Goal: Information Seeking & Learning: Check status

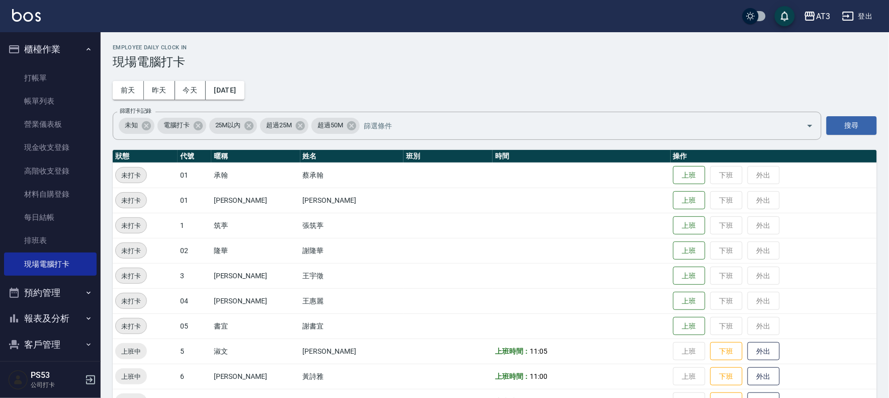
click at [208, 71] on div "Employee Daily Clock In 現場電腦打卡 [DATE] [DATE] [DATE] [DATE] 篩選打卡記錄 未知 電腦打卡 25M以內…" at bounding box center [495, 380] width 788 height 696
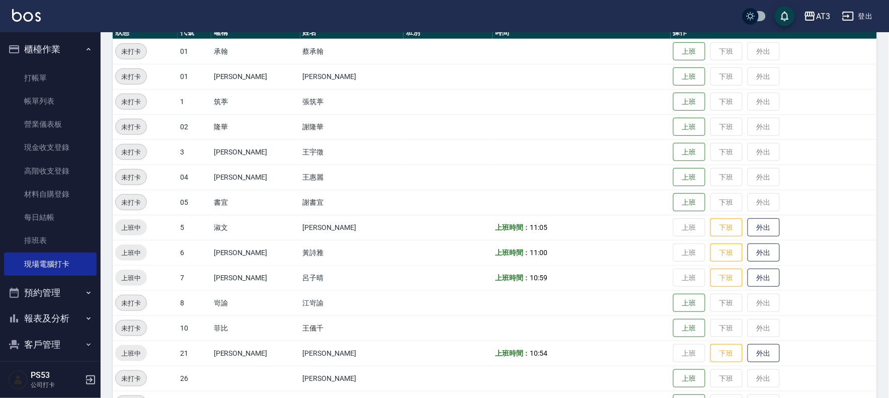
scroll to position [168, 0]
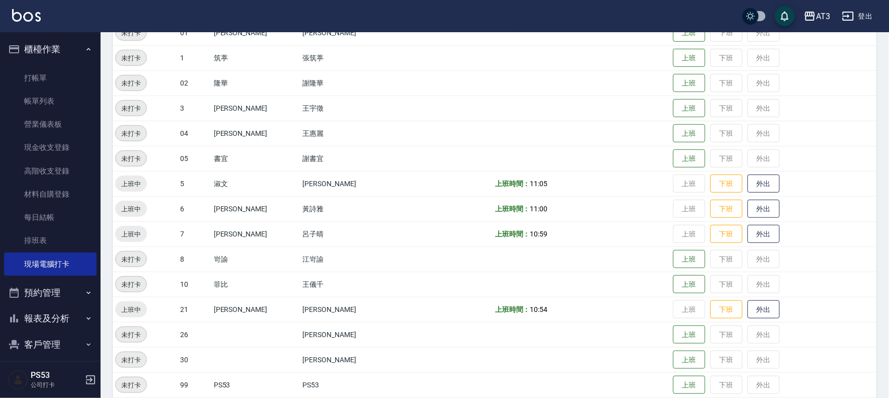
click at [403, 150] on td at bounding box center [447, 158] width 89 height 25
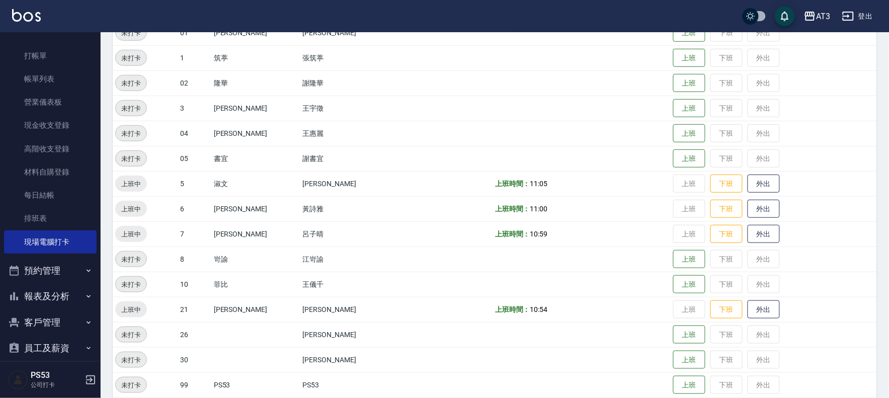
scroll to position [33, 0]
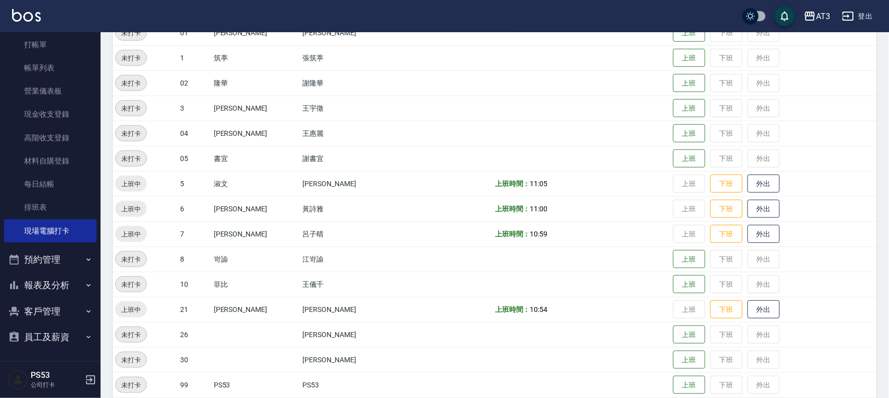
click at [48, 287] on button "報表及分析" at bounding box center [50, 285] width 93 height 26
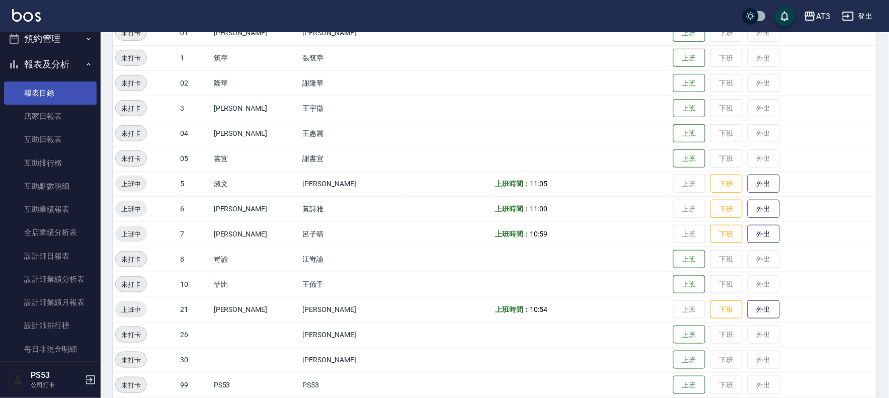
scroll to position [257, 0]
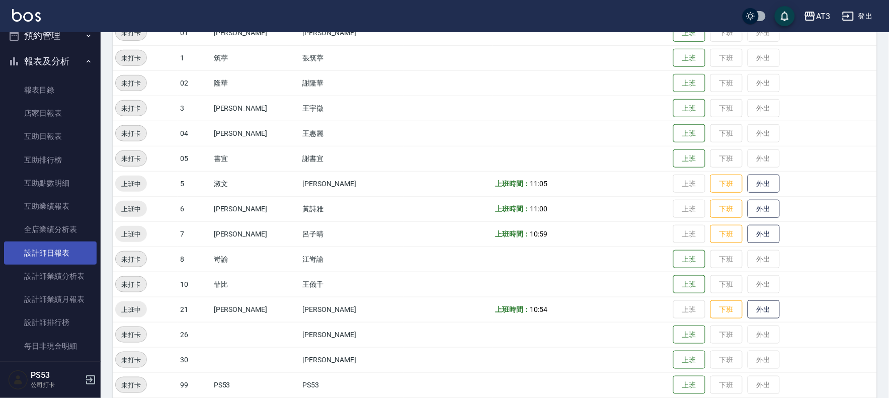
click at [62, 248] on link "設計師日報表" at bounding box center [50, 252] width 93 height 23
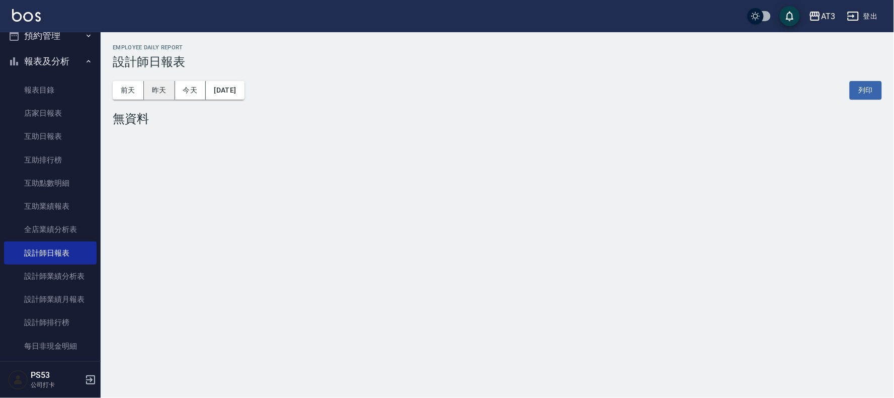
click at [144, 93] on button "昨天" at bounding box center [159, 90] width 31 height 19
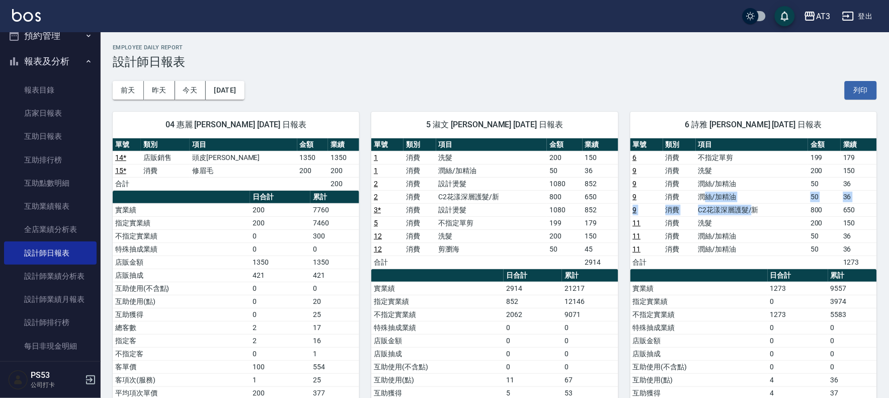
drag, startPoint x: 755, startPoint y: 208, endPoint x: 707, endPoint y: 197, distance: 48.4
click at [707, 198] on tbody "6 消費 不指定單剪 199 179 9 消費 洗髮 200 150 9 消費 潤絲/加精油 50 36 9 消費 潤絲/加精油 50 36 9 消費 C2花…" at bounding box center [753, 210] width 246 height 118
click at [708, 193] on td "潤絲/加精油" at bounding box center [752, 196] width 113 height 13
click at [676, 89] on div "[DATE] [DATE] [DATE] [DATE] 列印" at bounding box center [495, 90] width 764 height 43
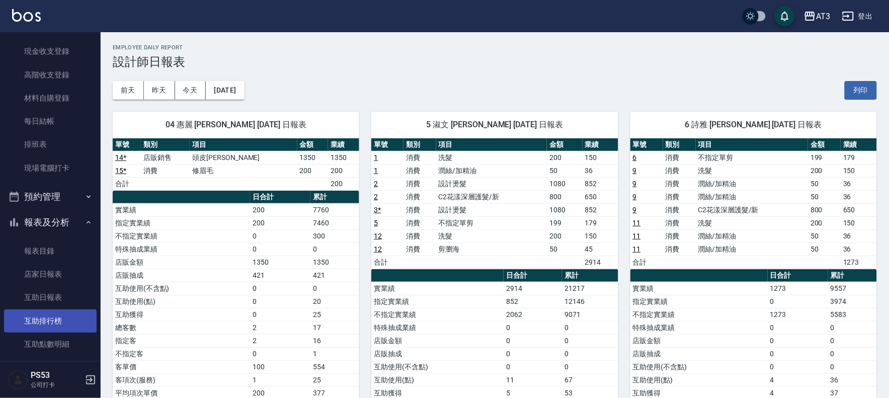
scroll to position [89, 0]
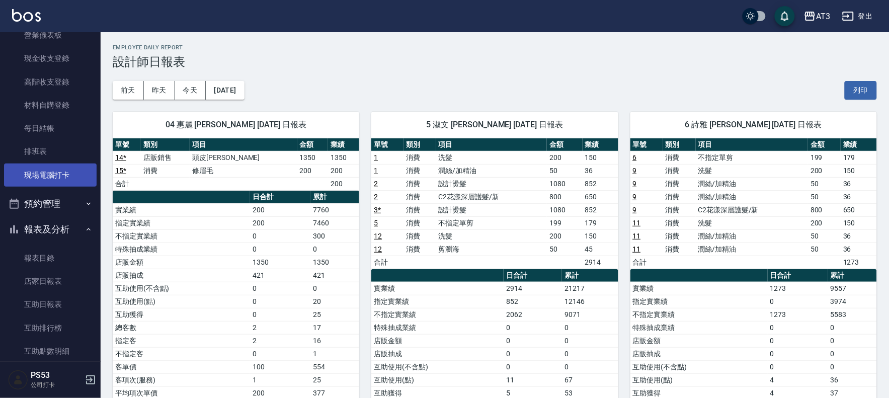
click at [47, 163] on link "現場電腦打卡" at bounding box center [50, 174] width 93 height 23
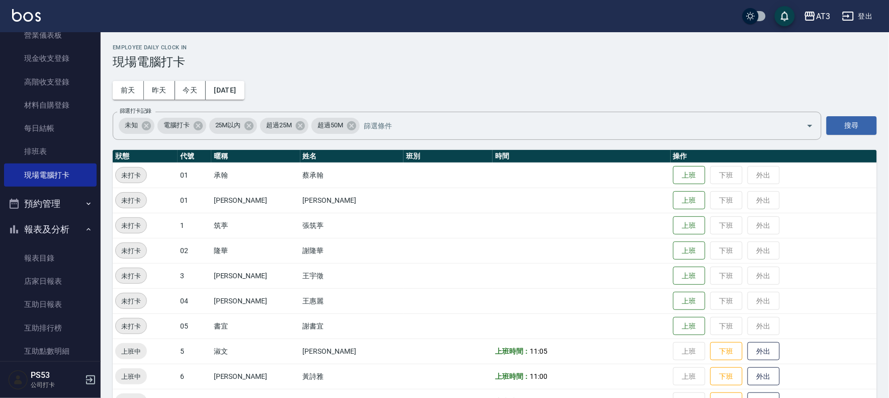
click at [369, 44] on h2 "Employee Daily Clock In" at bounding box center [495, 47] width 764 height 7
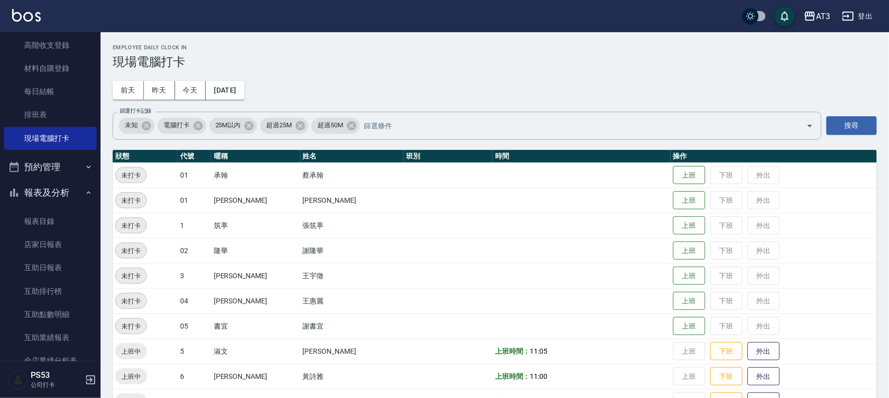
scroll to position [145, 0]
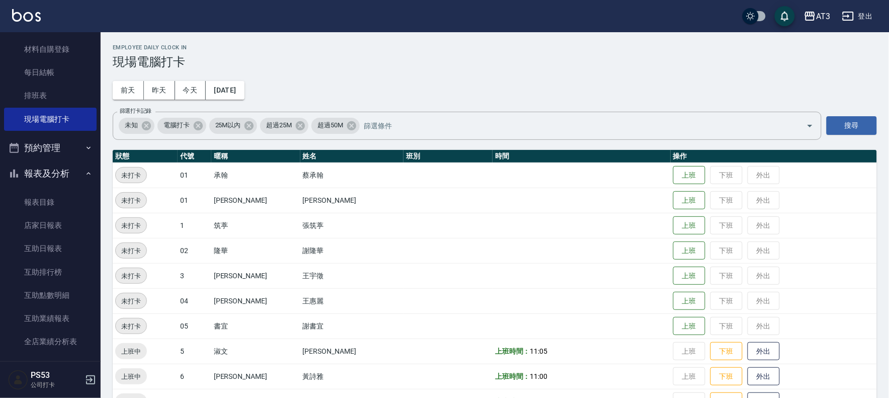
click at [369, 52] on div "Employee Daily Clock In 現場電腦打卡" at bounding box center [495, 56] width 764 height 25
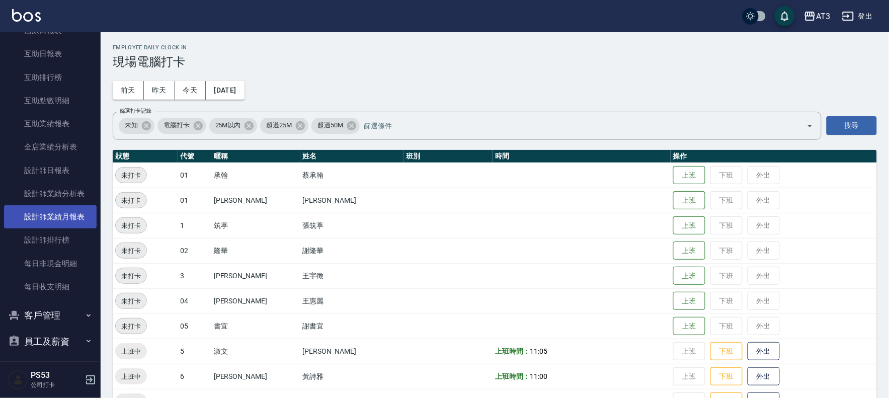
scroll to position [344, 0]
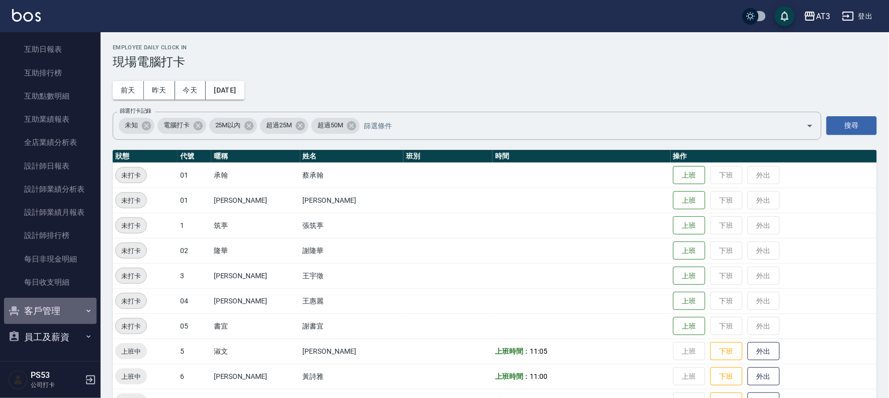
click at [67, 302] on button "客戶管理" at bounding box center [50, 311] width 93 height 26
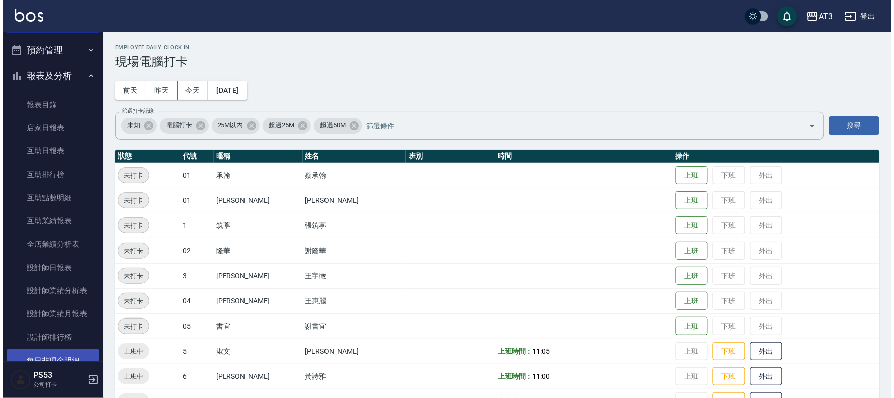
scroll to position [232, 0]
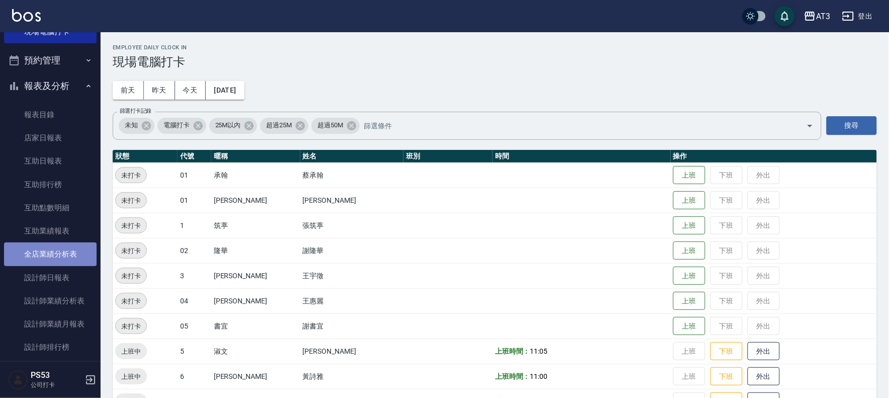
click at [65, 247] on link "全店業績分析表" at bounding box center [50, 253] width 93 height 23
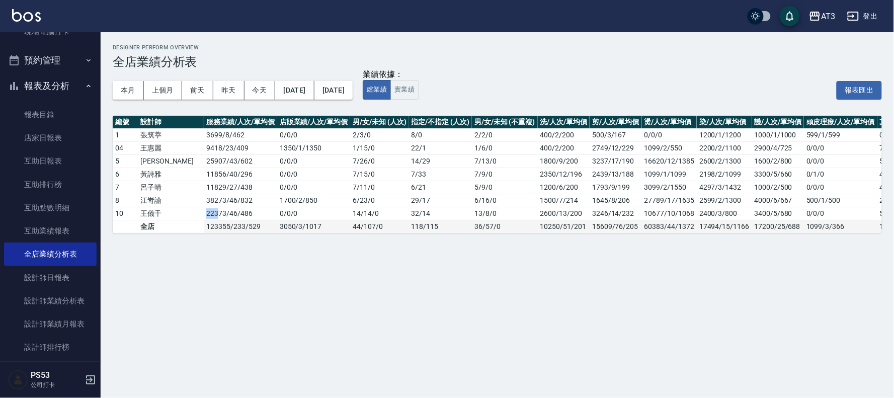
drag, startPoint x: 187, startPoint y: 213, endPoint x: 156, endPoint y: 224, distance: 32.1
click at [169, 213] on tr "10 王儀千 22373 / 46 / 486 0 / 0 / 0 14 / 14 / 0 32 / 14 13 / 8 / 0 2600/13/200 32…" at bounding box center [524, 213] width 823 height 13
drag, startPoint x: 141, startPoint y: 275, endPoint x: 143, endPoint y: 264, distance: 11.2
click at [142, 271] on div "Designer Perform Overview 全店業績分析表 本月 上個月 [DATE] [DATE] [DATE] [DATE] [DATE] 業績依…" at bounding box center [447, 199] width 894 height 398
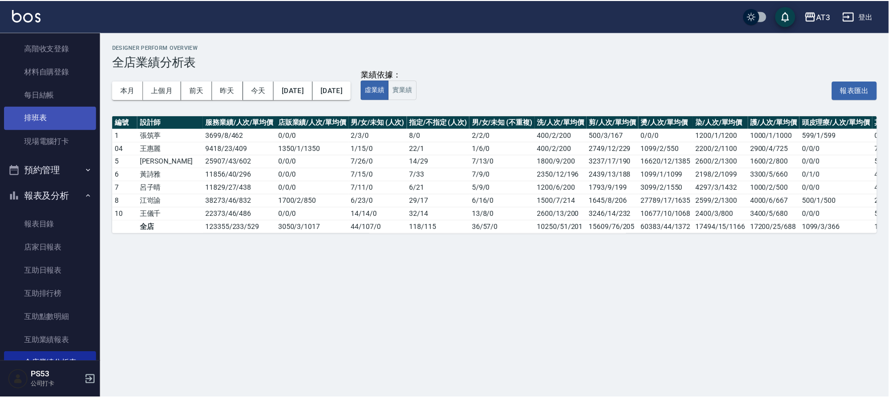
scroll to position [121, 0]
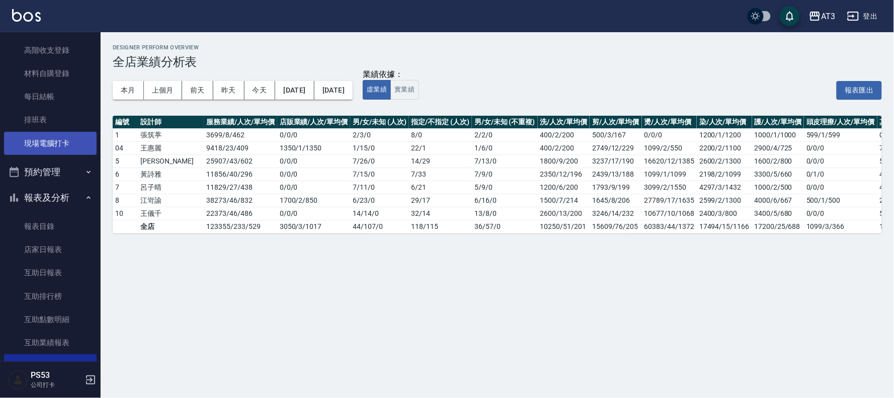
click at [59, 134] on link "現場電腦打卡" at bounding box center [50, 143] width 93 height 23
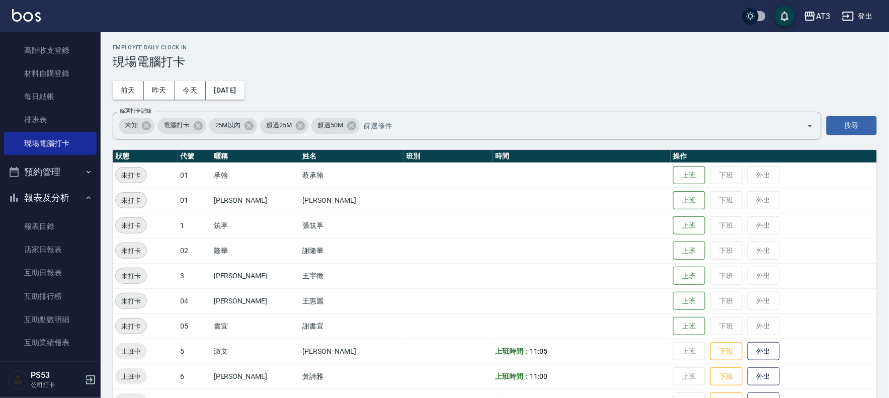
click at [254, 40] on div "Employee Daily Clock In 現場電腦打卡 [DATE] [DATE] [DATE] [DATE] 篩選打卡記錄 未知 電腦打卡 25M以內…" at bounding box center [495, 380] width 788 height 696
